Goal: Information Seeking & Learning: Learn about a topic

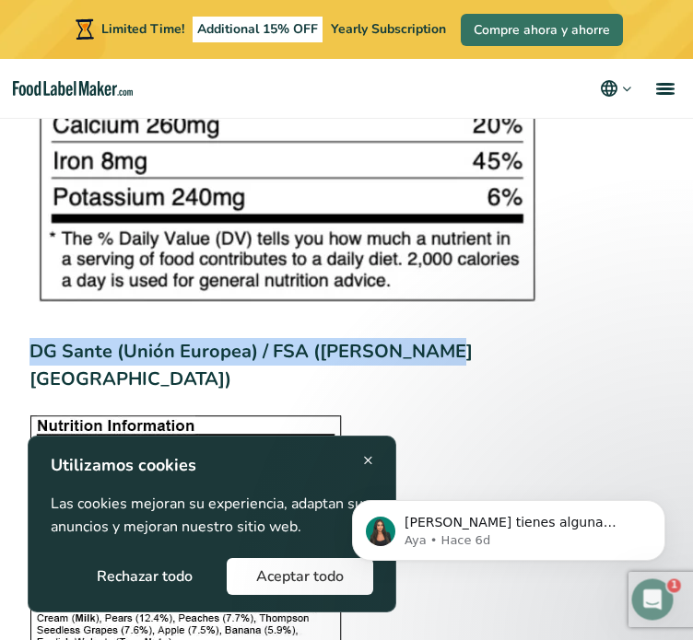
drag, startPoint x: 453, startPoint y: 268, endPoint x: 18, endPoint y: 268, distance: 434.7
copy h3 "DG Sante (Unión Europea) / FSA ([PERSON_NAME][GEOGRAPHIC_DATA])"
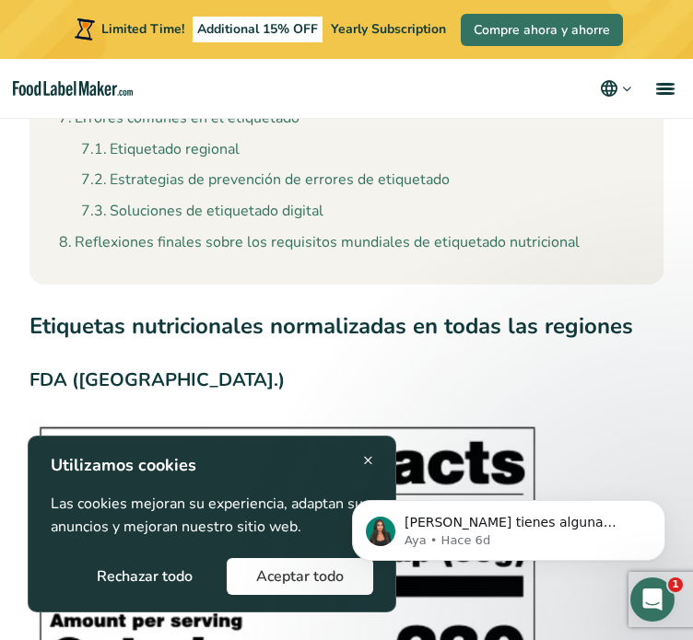
scroll to position [1624, 0]
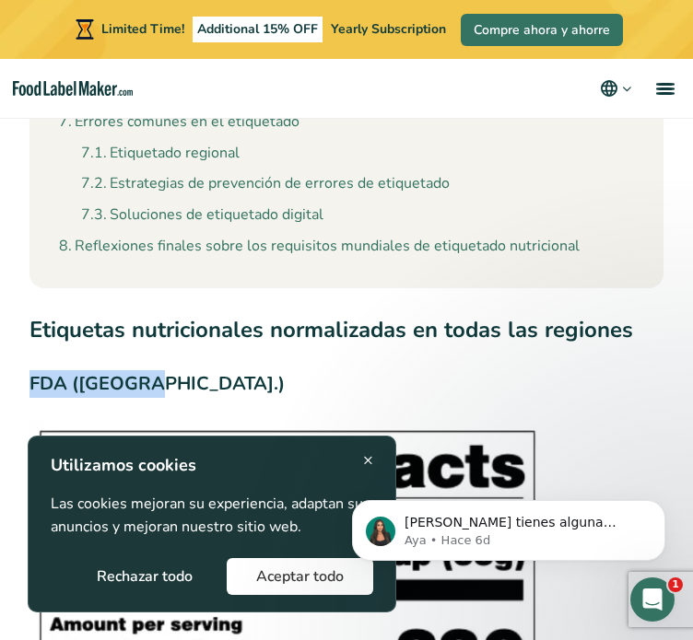
drag, startPoint x: 151, startPoint y: 298, endPoint x: 4, endPoint y: 289, distance: 147.6
copy h3 "FDA ([GEOGRAPHIC_DATA].)"
